Goal: Use online tool/utility: Utilize a website feature to perform a specific function

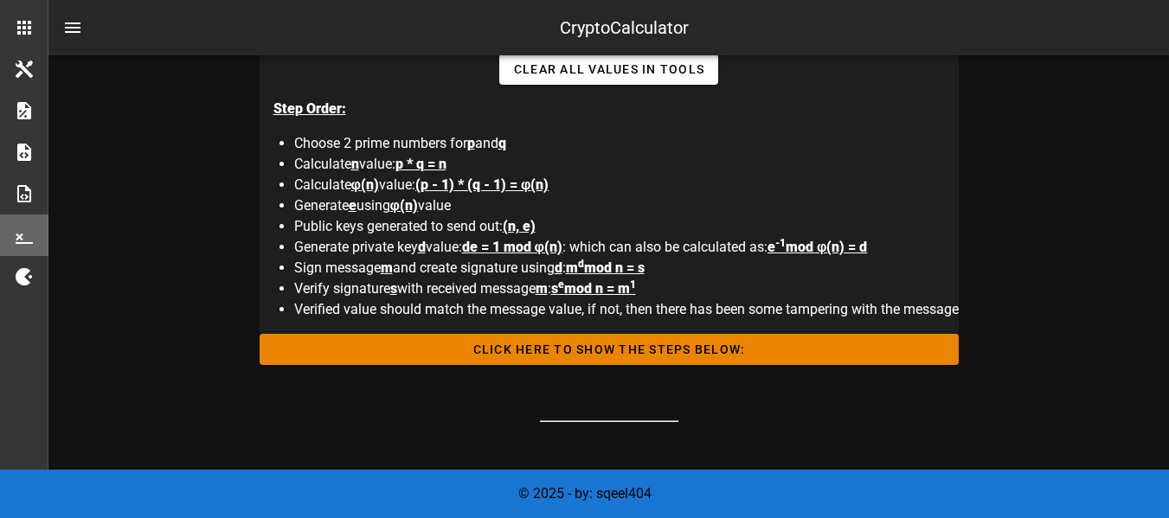
scroll to position [1126, 0]
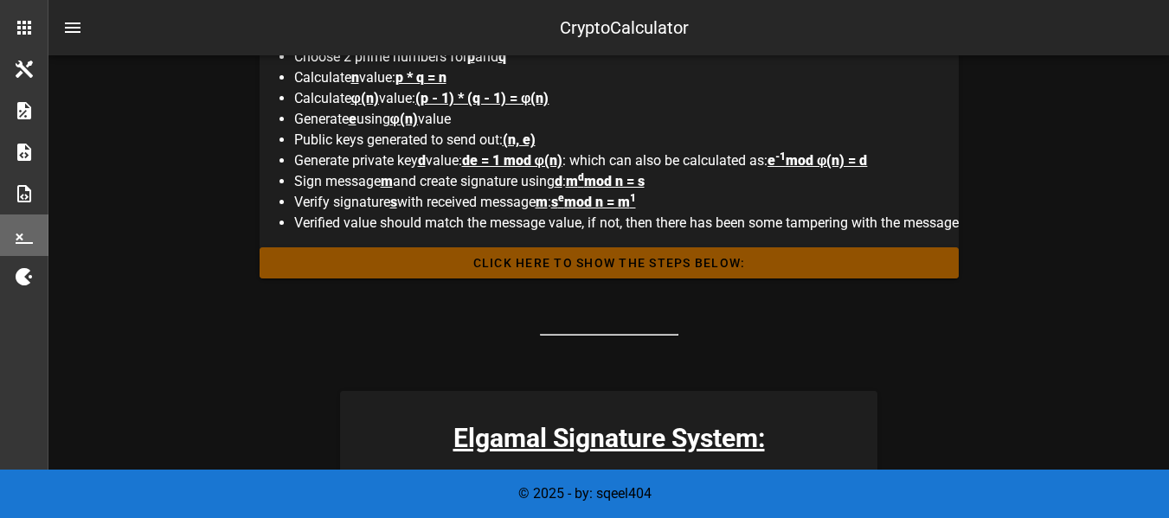
click at [516, 267] on span "Click HERE to Show the Steps Below:" at bounding box center [610, 263] width 672 height 14
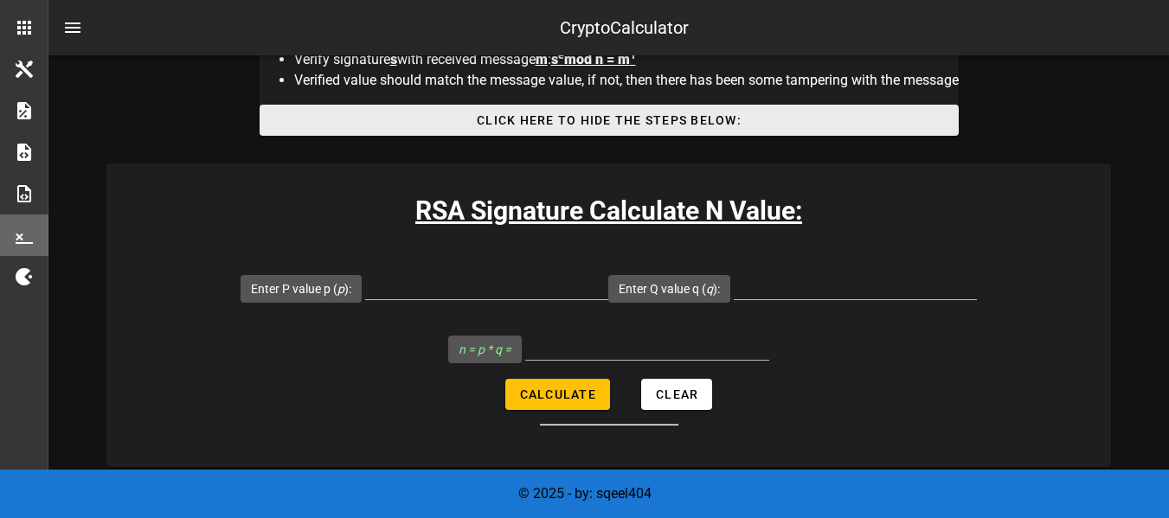
scroll to position [1299, 0]
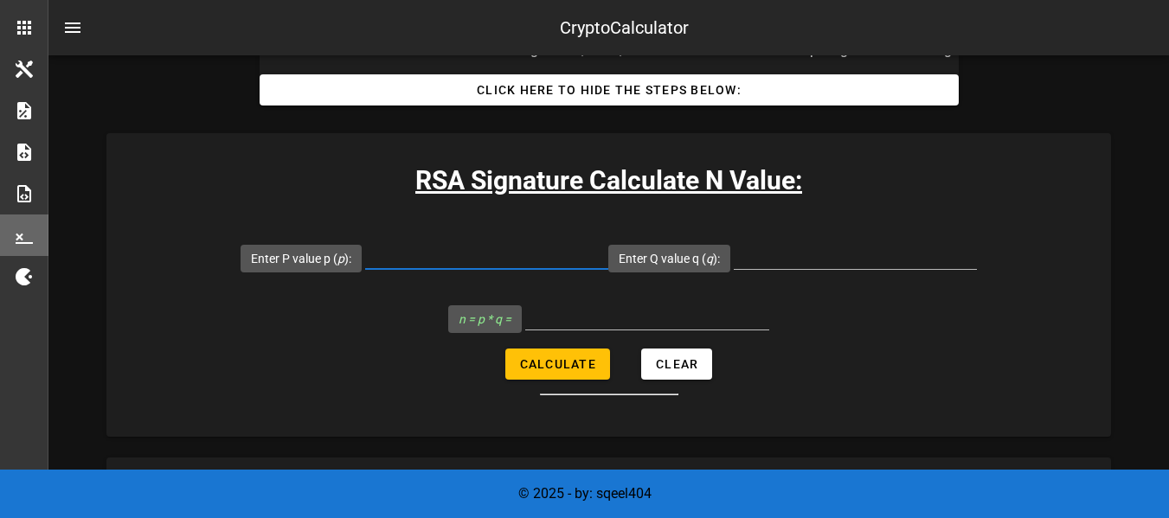
click at [448, 262] on input "Enter P value p ( p ):" at bounding box center [486, 256] width 243 height 28
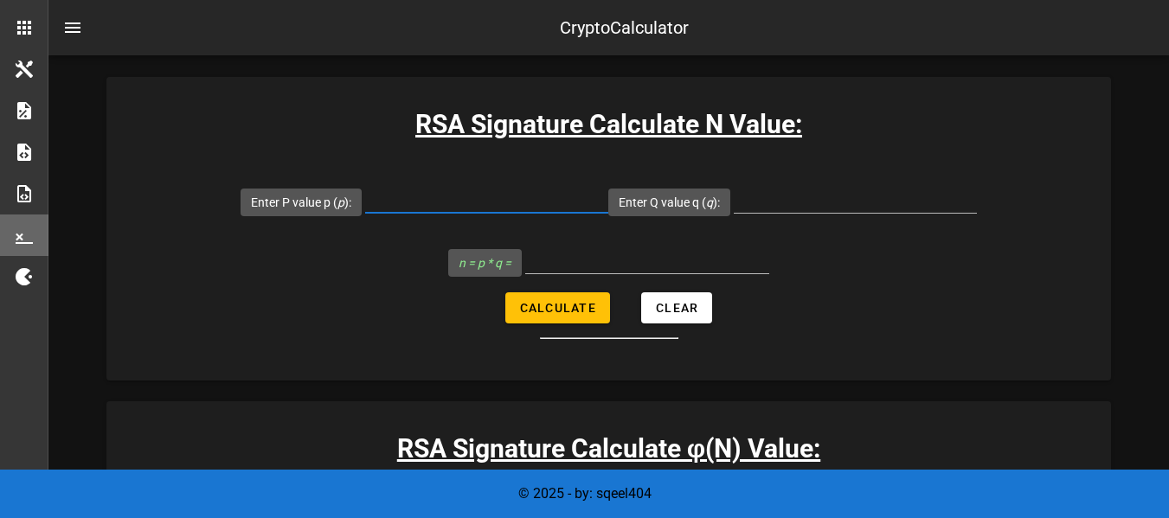
scroll to position [1386, 0]
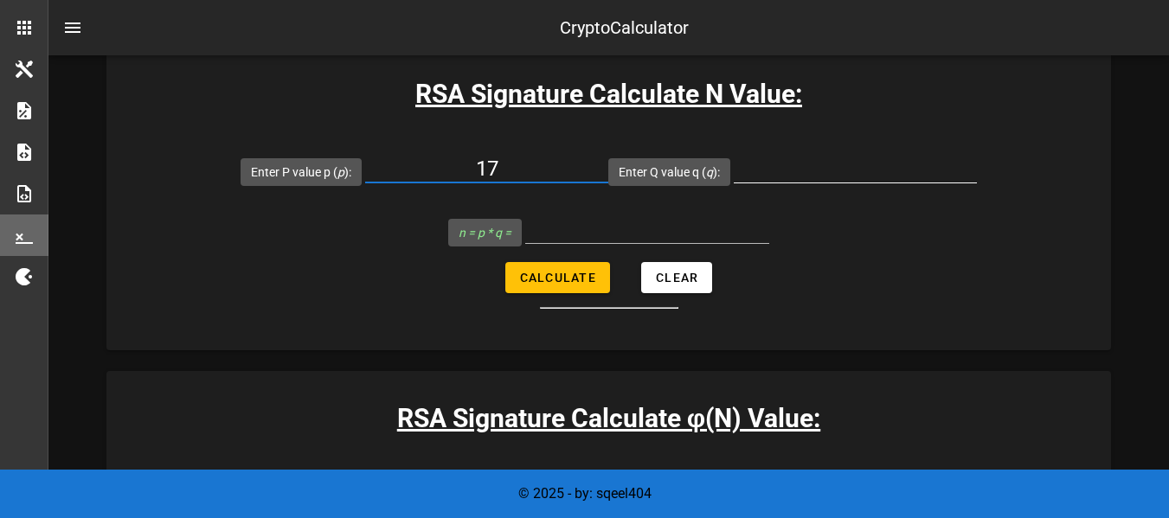
type input "17"
click at [788, 164] on input "Enter Q value q ( q ):" at bounding box center [855, 169] width 243 height 28
type input "23"
click at [762, 212] on div at bounding box center [647, 233] width 244 height 57
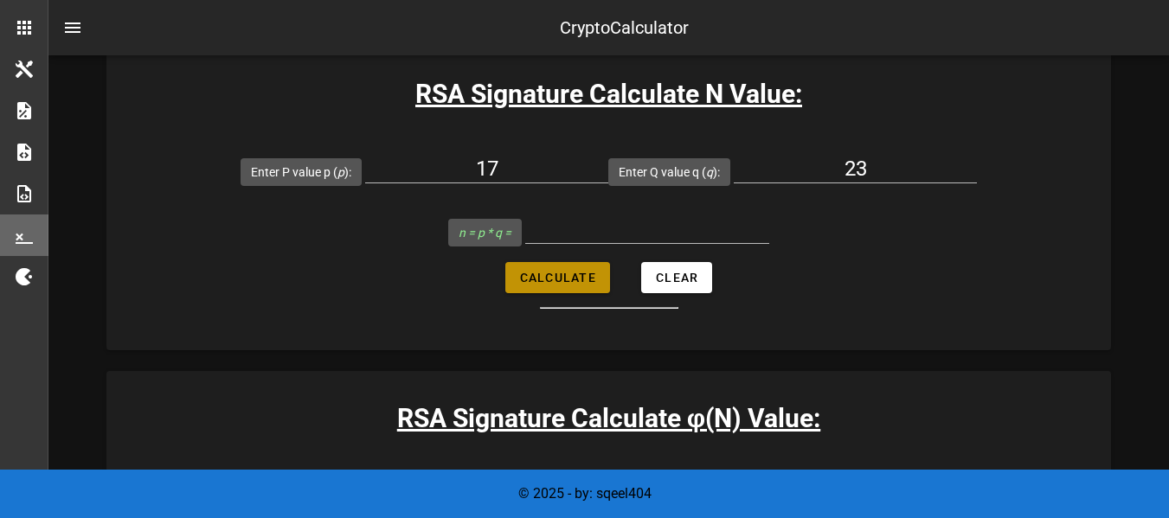
click at [571, 284] on span "Calculate" at bounding box center [557, 278] width 77 height 14
type input "391"
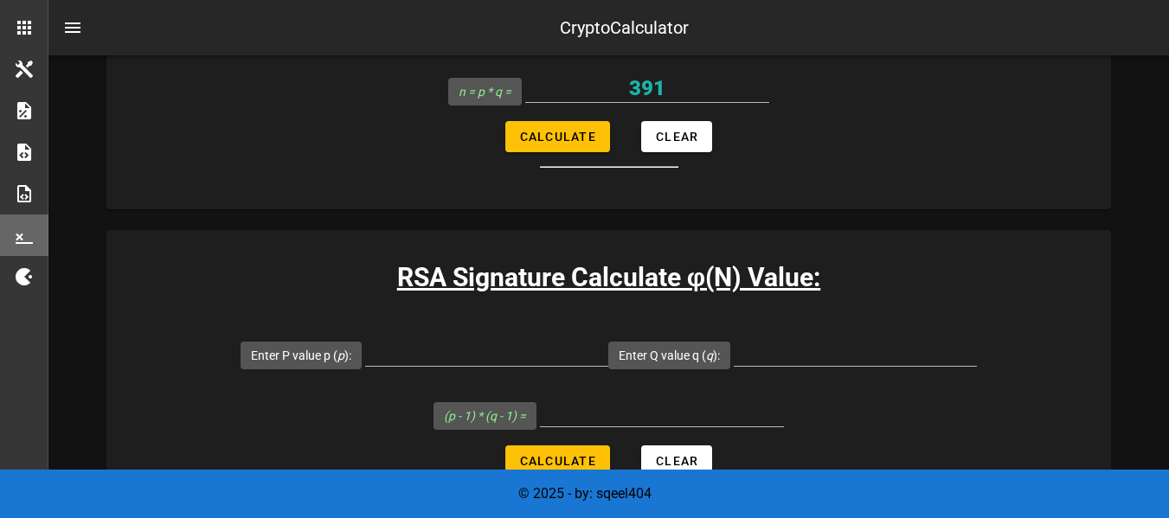
scroll to position [1559, 0]
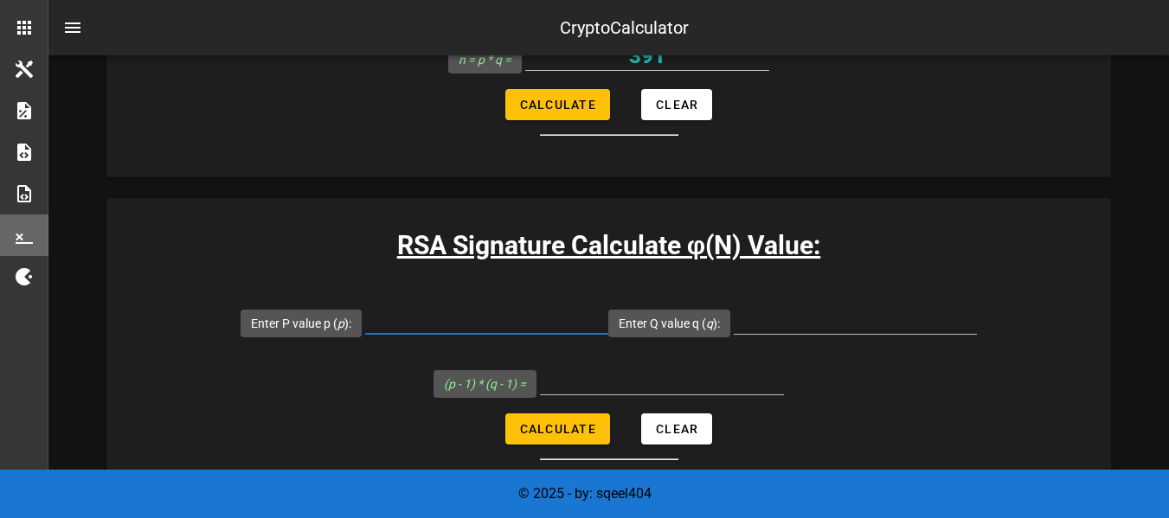
click at [440, 321] on input "Enter P value p ( p ):" at bounding box center [486, 320] width 243 height 28
click at [552, 428] on span "Calculate" at bounding box center [557, 429] width 77 height 14
type input "All fields are required"
click at [460, 319] on input "Enter P value p ( p ):" at bounding box center [486, 320] width 243 height 28
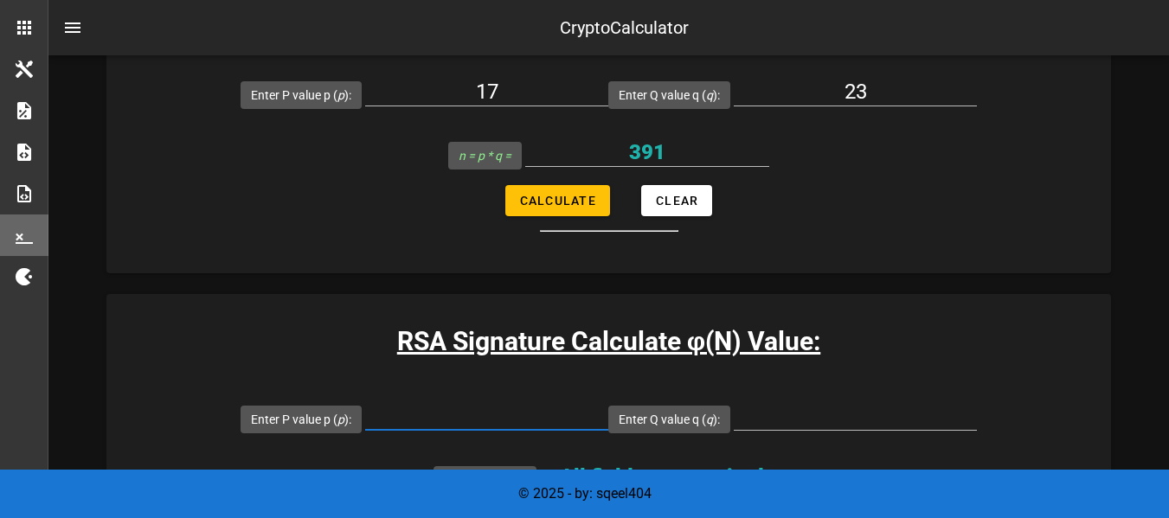
scroll to position [1645, 0]
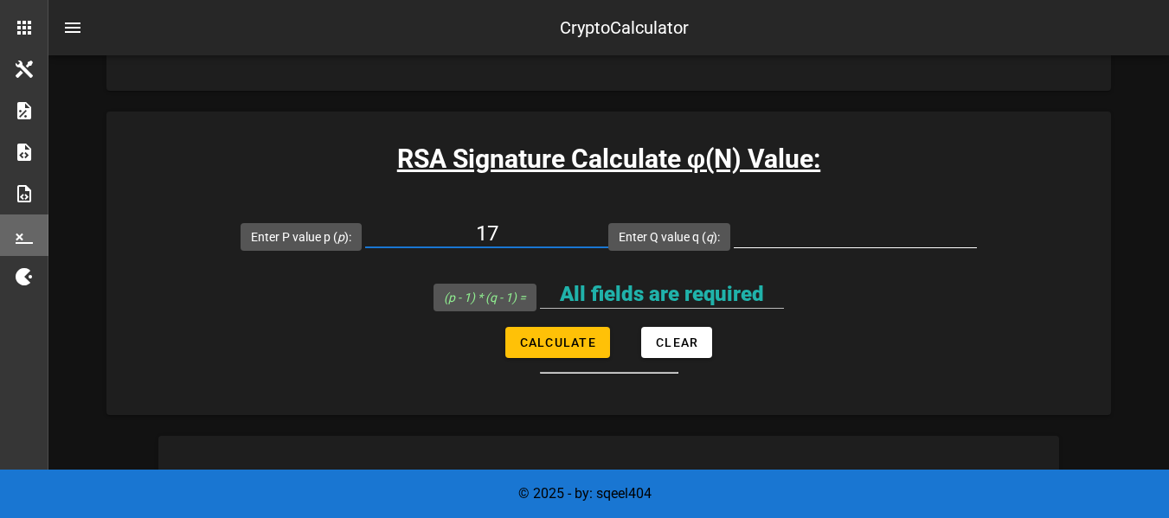
type input "17"
click at [785, 233] on input "Enter Q value q ( q ):" at bounding box center [855, 234] width 243 height 28
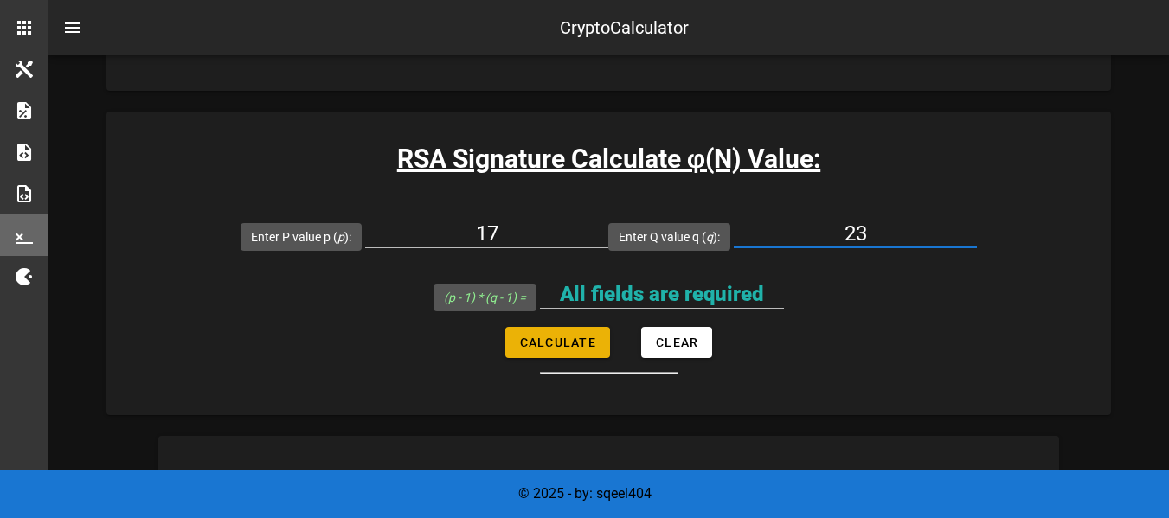
type input "23"
click at [576, 345] on span "Calculate" at bounding box center [557, 343] width 77 height 14
type input "352"
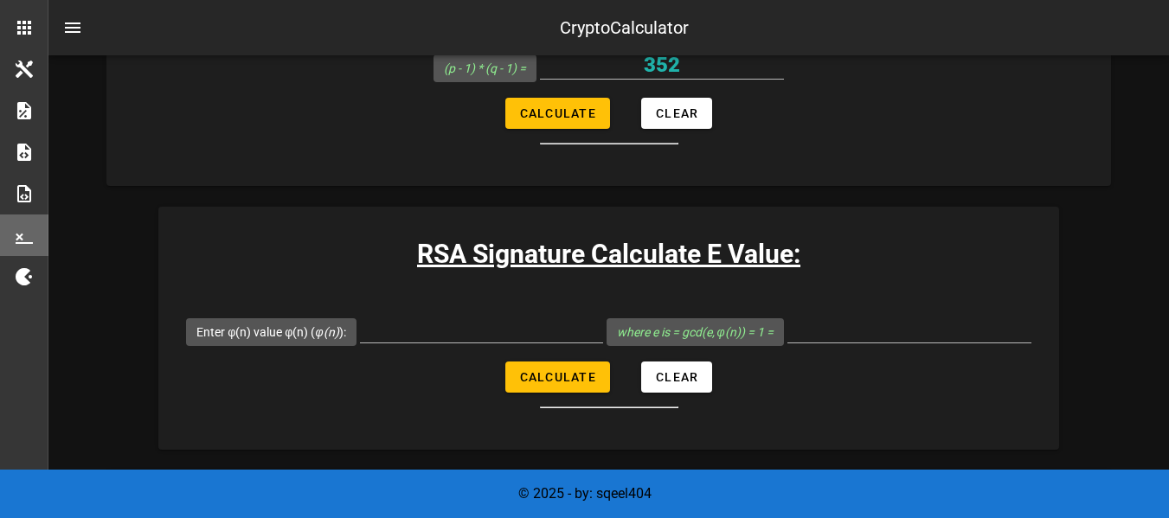
scroll to position [1905, 0]
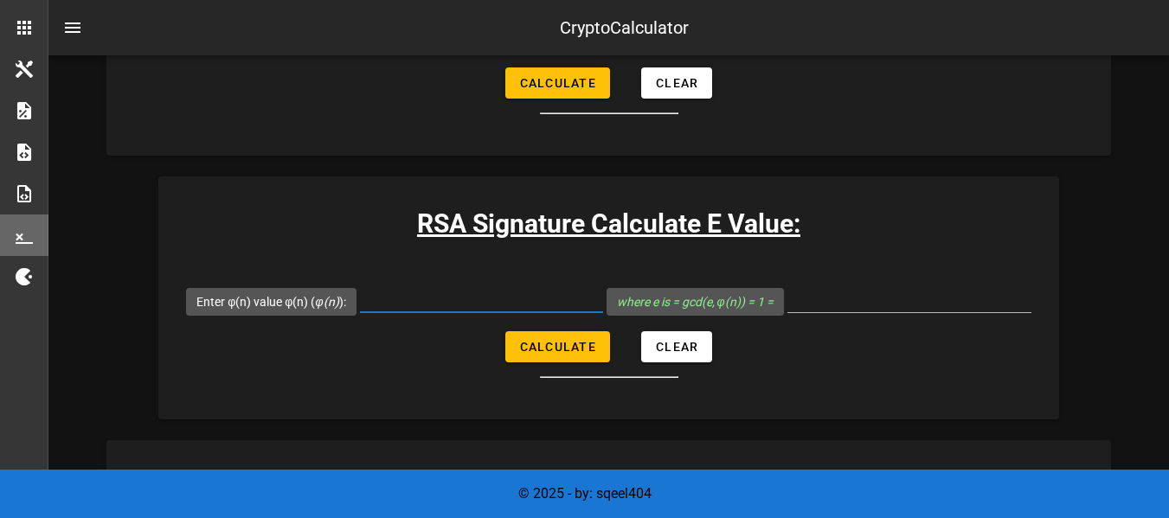
click at [460, 299] on input "Enter φ(n) value φ(n) ( φ(n) ):" at bounding box center [481, 299] width 243 height 28
type input "352"
click at [536, 345] on span "Calculate" at bounding box center [557, 347] width 77 height 14
type input "173"
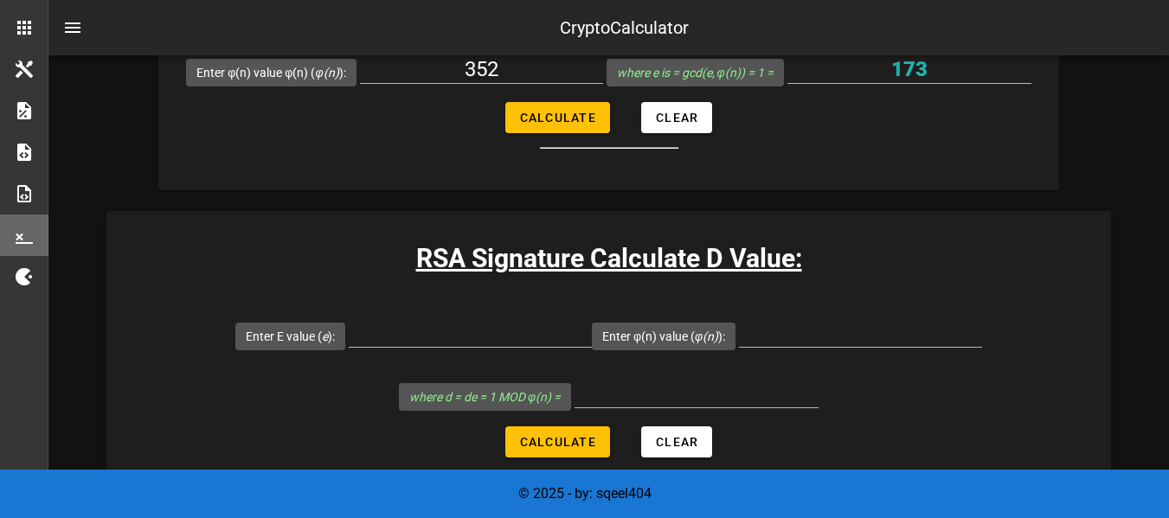
scroll to position [2165, 0]
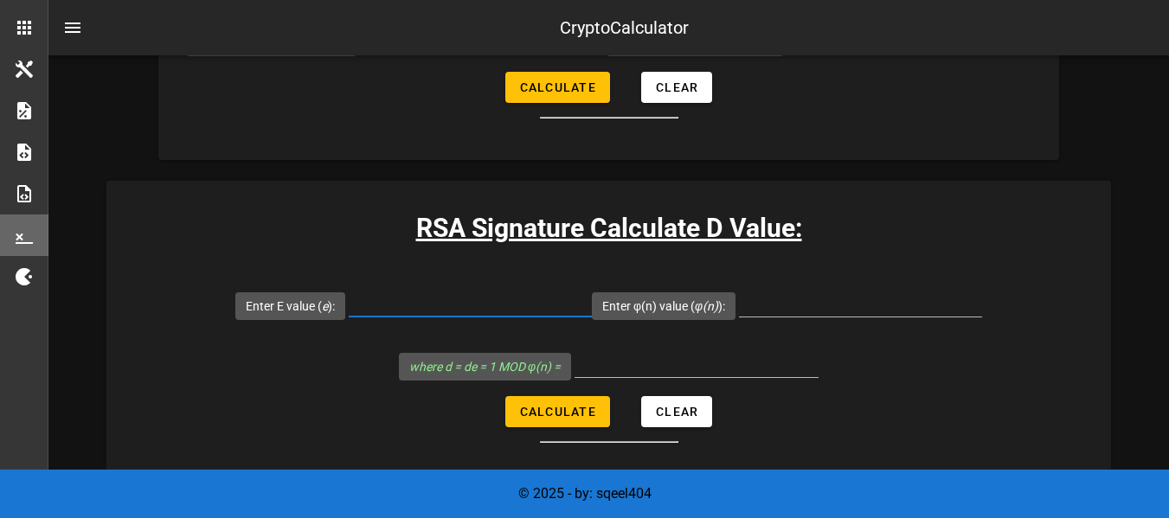
click at [453, 312] on input "Enter E value ( e ):" at bounding box center [470, 303] width 243 height 28
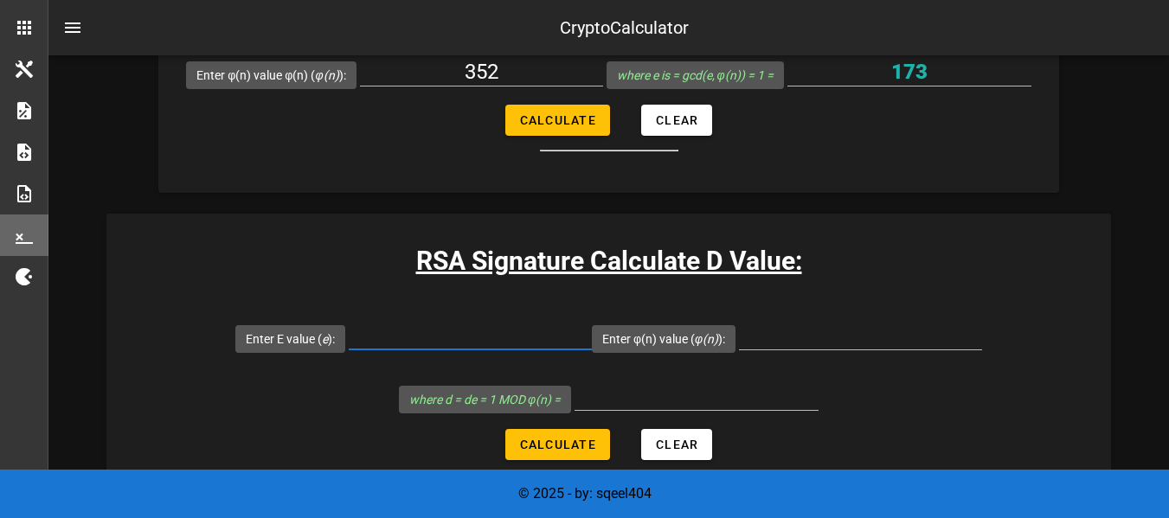
scroll to position [2251, 0]
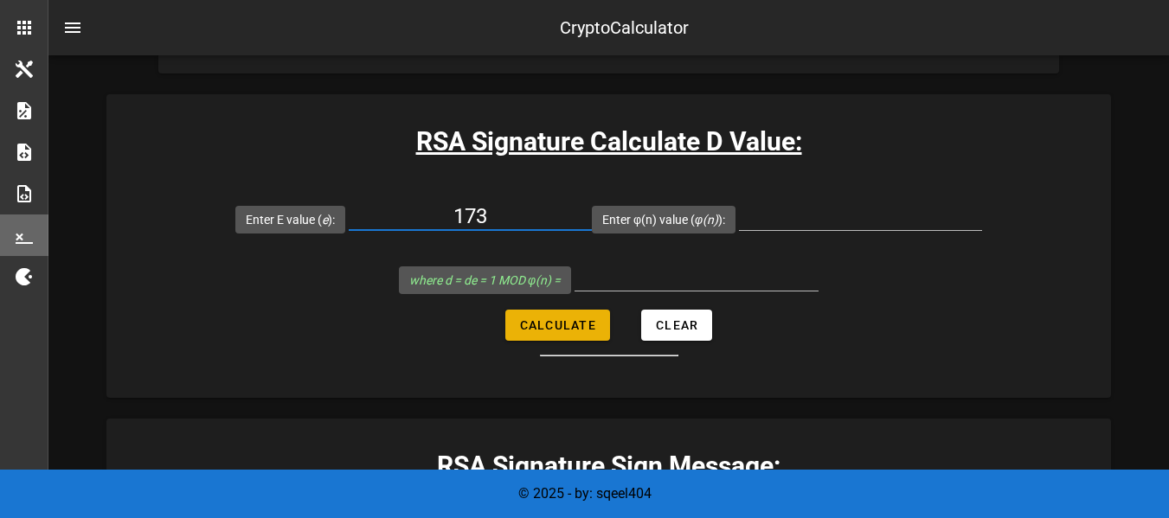
type input "173"
click at [579, 324] on span "Calculate" at bounding box center [557, 326] width 77 height 14
type input "All fields are required"
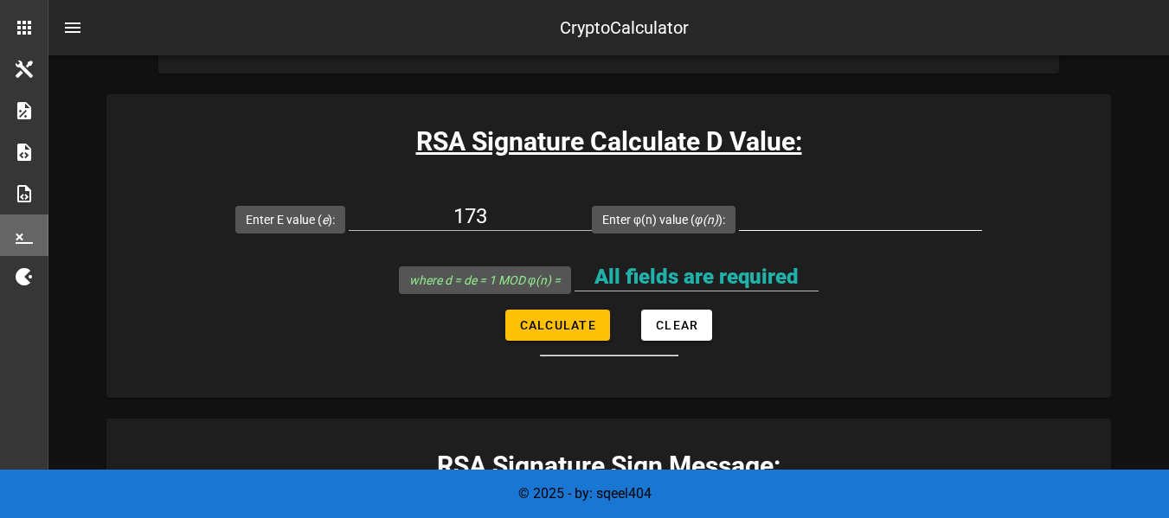
click at [781, 216] on input "Enter φ(n) value ( φ(n) ):" at bounding box center [860, 217] width 243 height 28
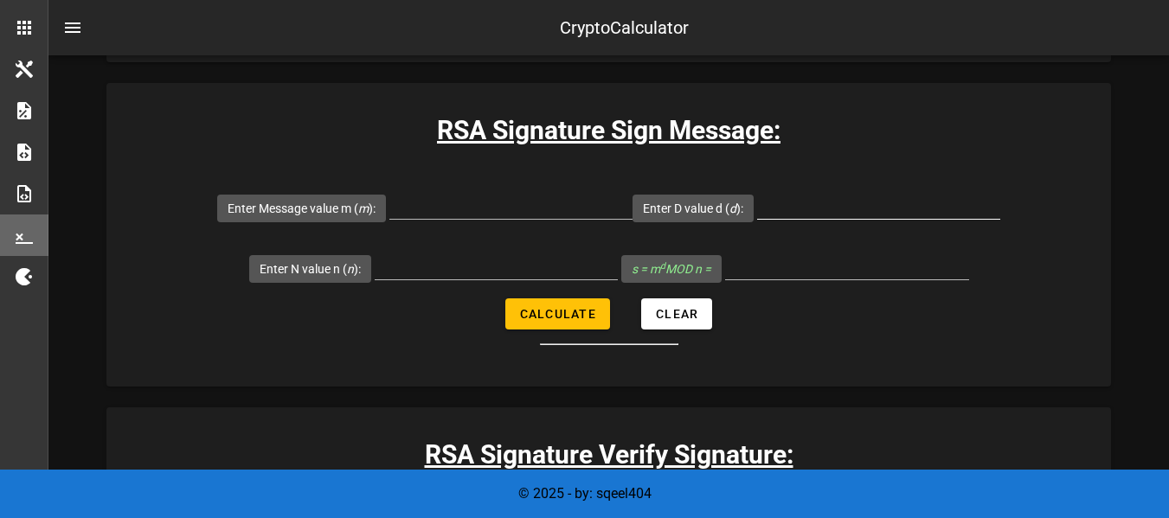
scroll to position [2598, 0]
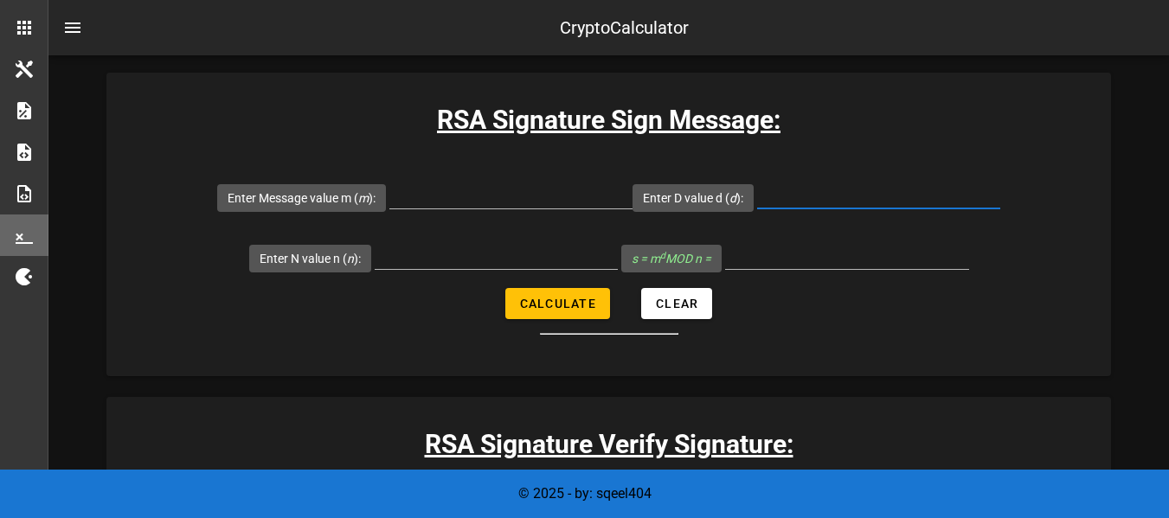
click at [798, 197] on input "Enter D value d ( d ):" at bounding box center [878, 195] width 243 height 28
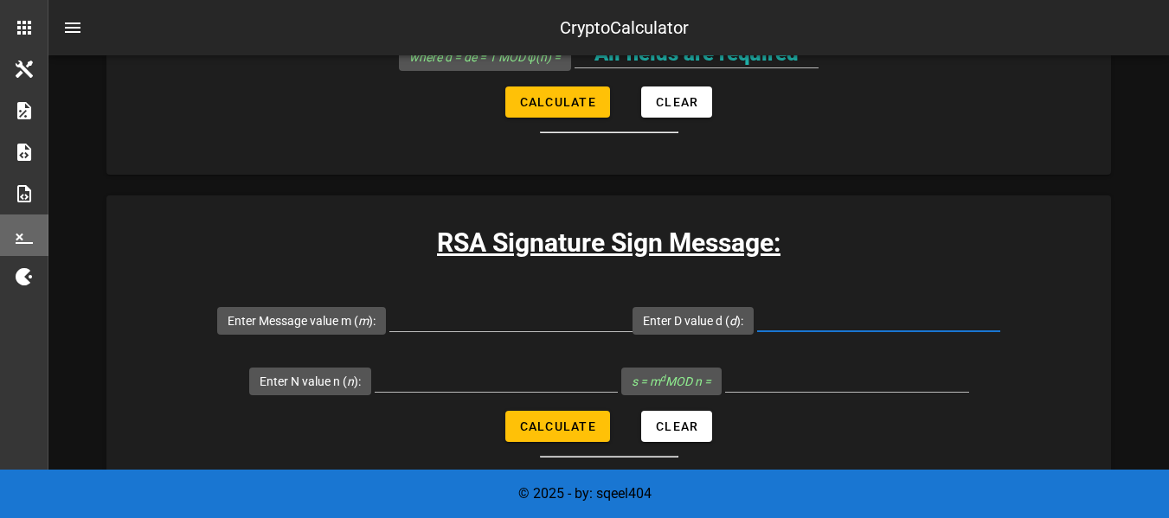
scroll to position [2338, 0]
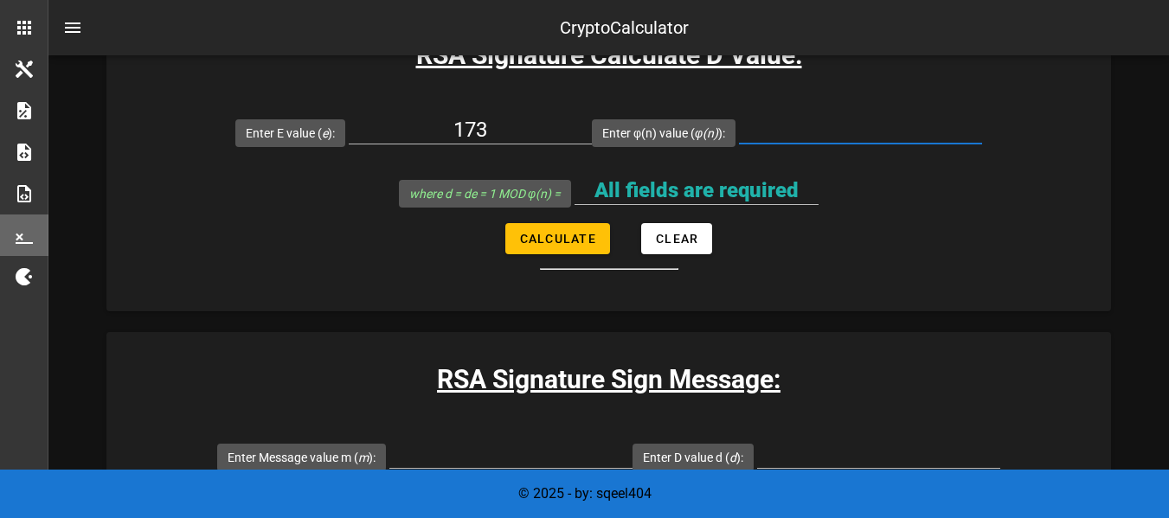
click at [792, 135] on input "Enter φ(n) value ( φ(n) ):" at bounding box center [860, 130] width 243 height 28
type input "352"
click at [588, 235] on span "Calculate" at bounding box center [557, 239] width 77 height 14
type input "293"
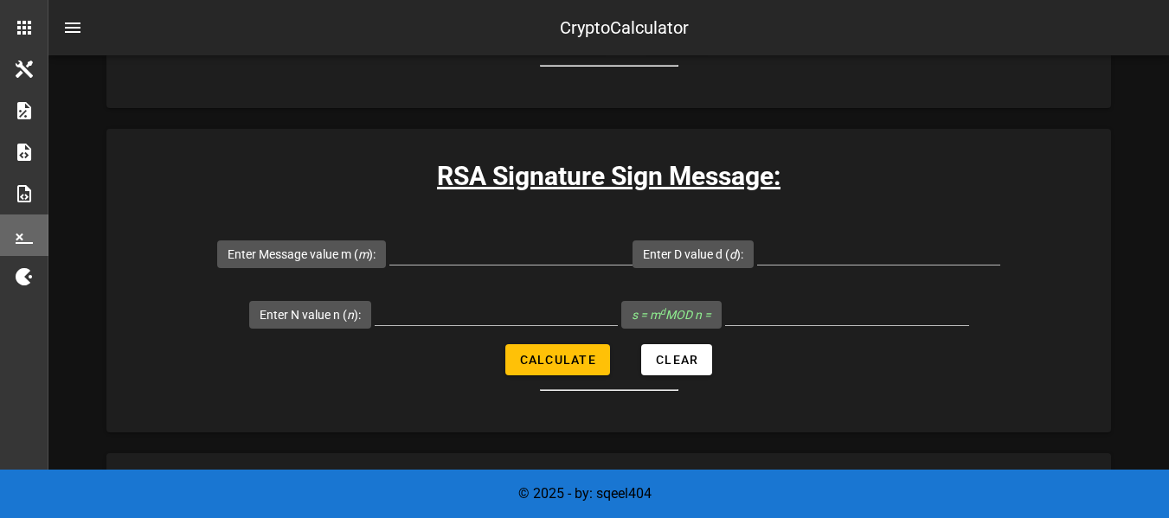
scroll to position [2598, 0]
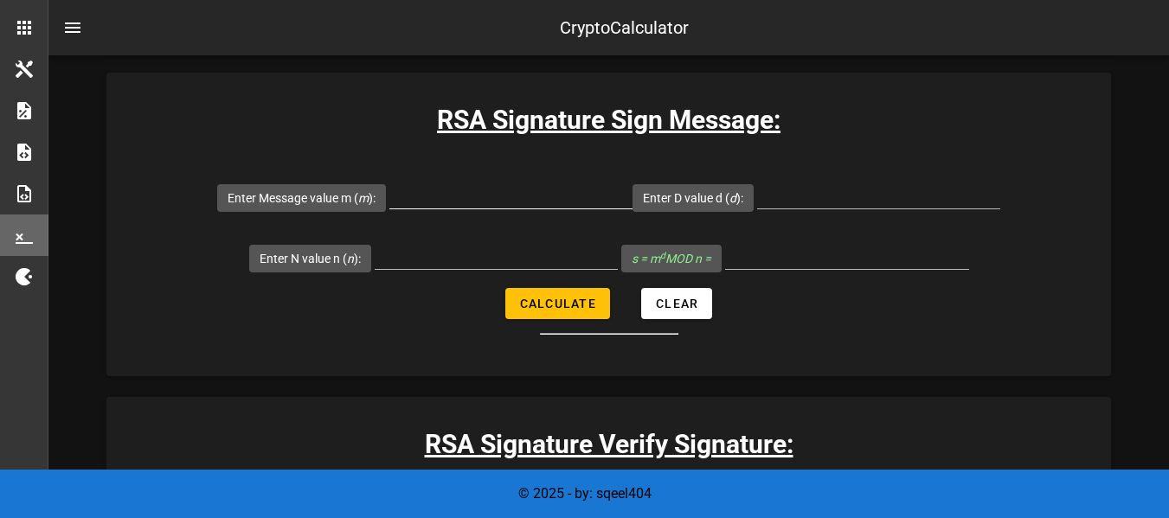
click at [465, 200] on input "Enter Message value m ( m ):" at bounding box center [511, 195] width 243 height 28
type input "123"
click at [773, 197] on input "Enter D value d ( d ):" at bounding box center [878, 195] width 243 height 28
type input "17"
click at [468, 255] on input "Enter N value n ( n ):" at bounding box center [496, 256] width 243 height 28
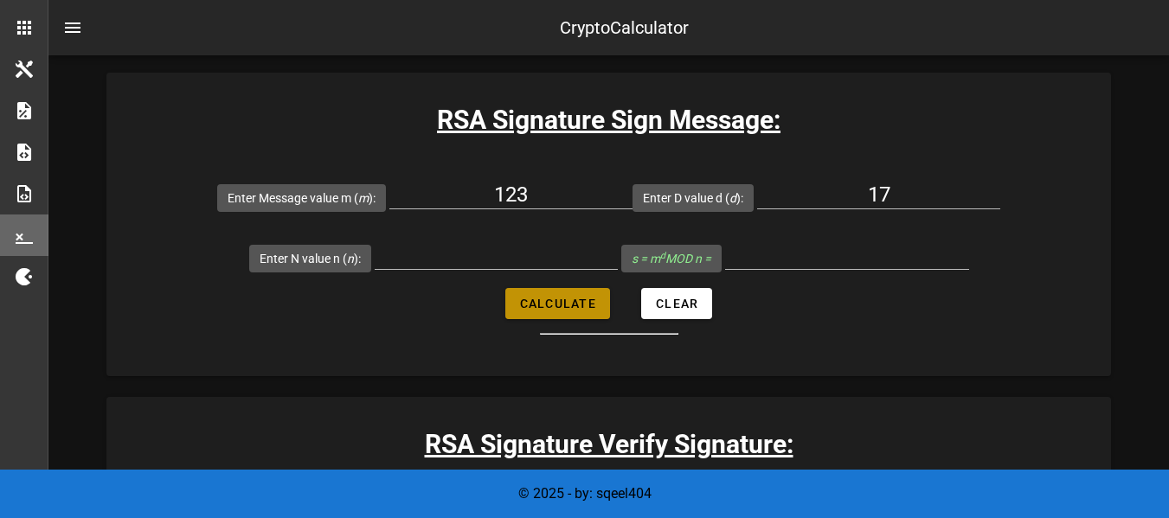
click at [539, 292] on button "Calculate" at bounding box center [558, 303] width 105 height 31
type input "All fields are required"
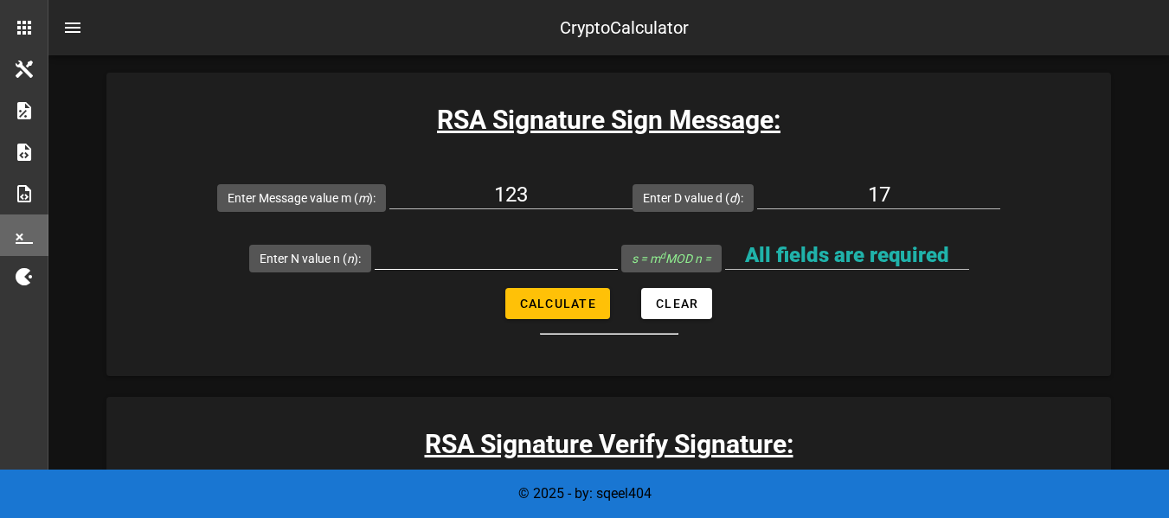
click at [452, 241] on div at bounding box center [496, 259] width 243 height 57
click at [451, 253] on input "Enter N value n ( n ):" at bounding box center [496, 256] width 243 height 28
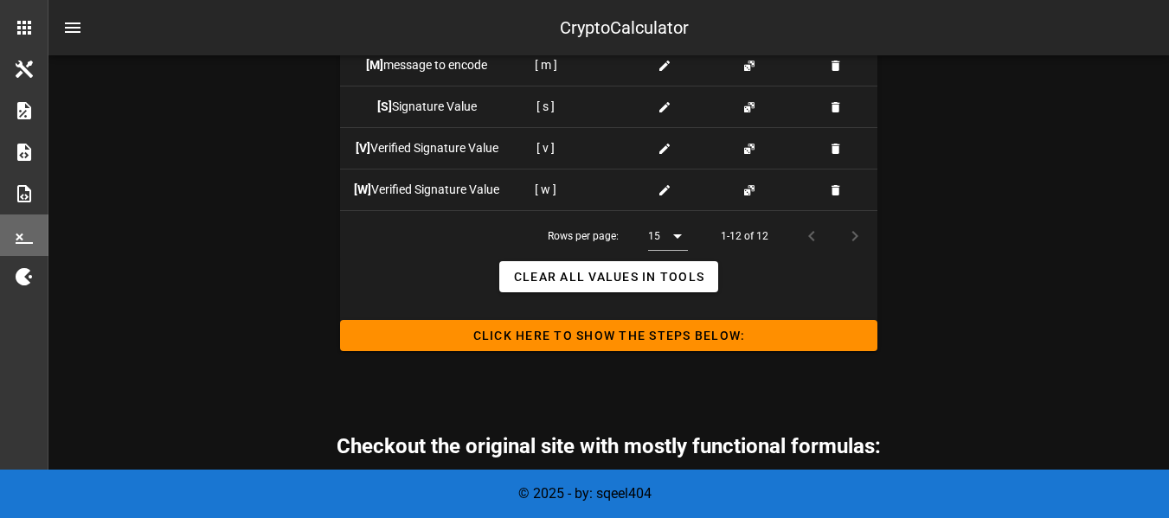
scroll to position [4025, 0]
